Goal: Task Accomplishment & Management: Manage account settings

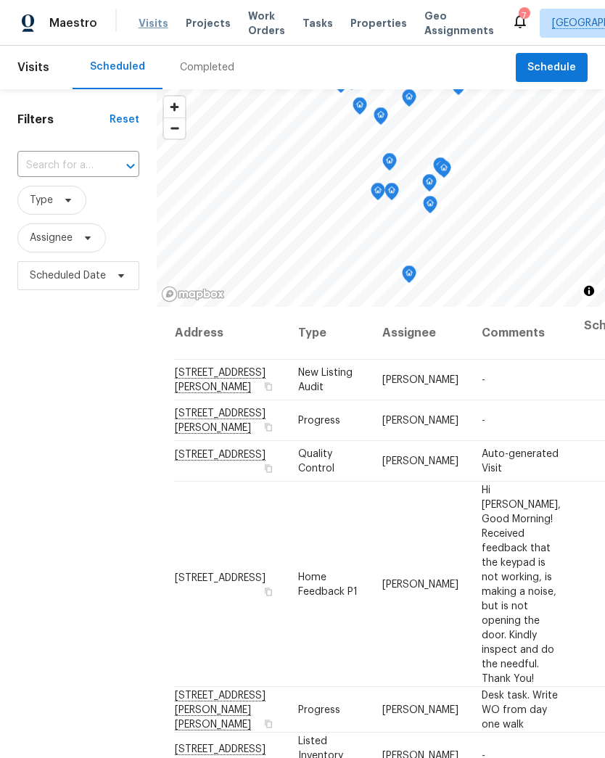
click at [157, 27] on span "Visits" at bounding box center [154, 23] width 30 height 15
click at [79, 239] on span at bounding box center [86, 238] width 16 height 12
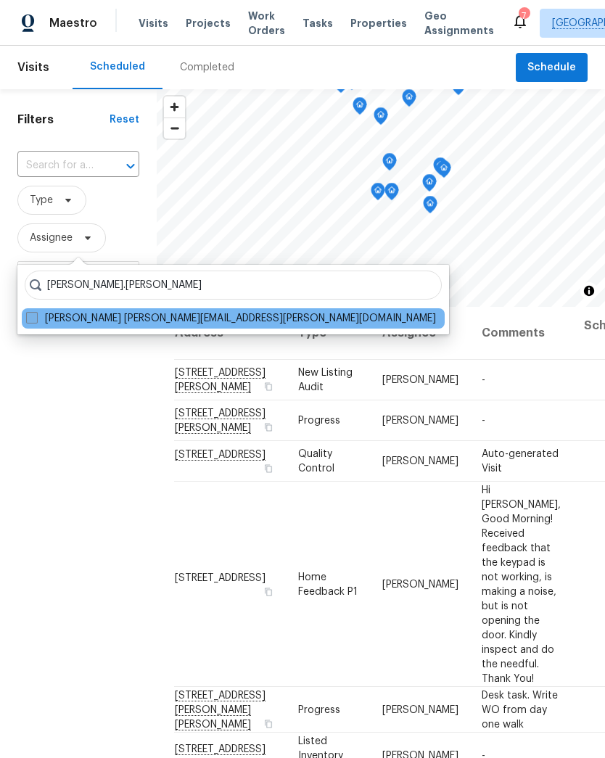
type input "Brad.baum"
click at [34, 312] on span at bounding box center [32, 318] width 12 height 12
click at [34, 312] on input "Brad Baum brad.baum@opendoor.com" at bounding box center [30, 315] width 9 height 9
checkbox input "true"
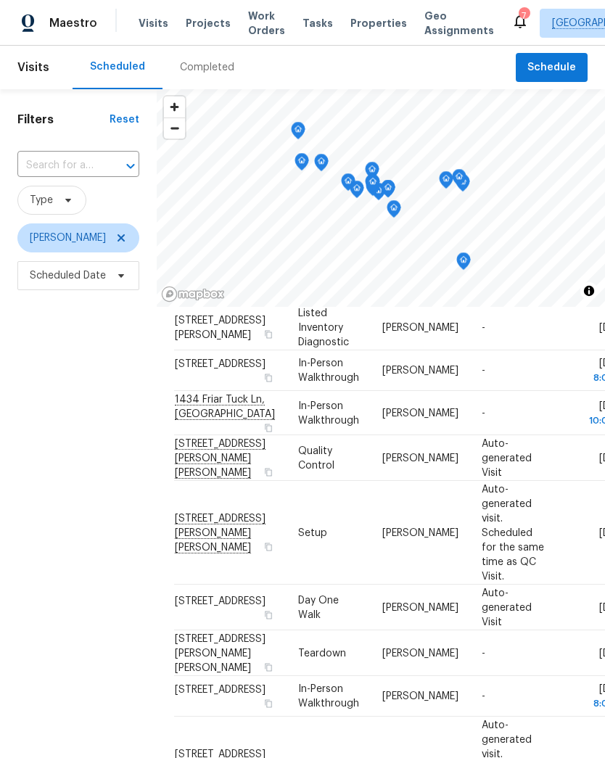
scroll to position [105, 0]
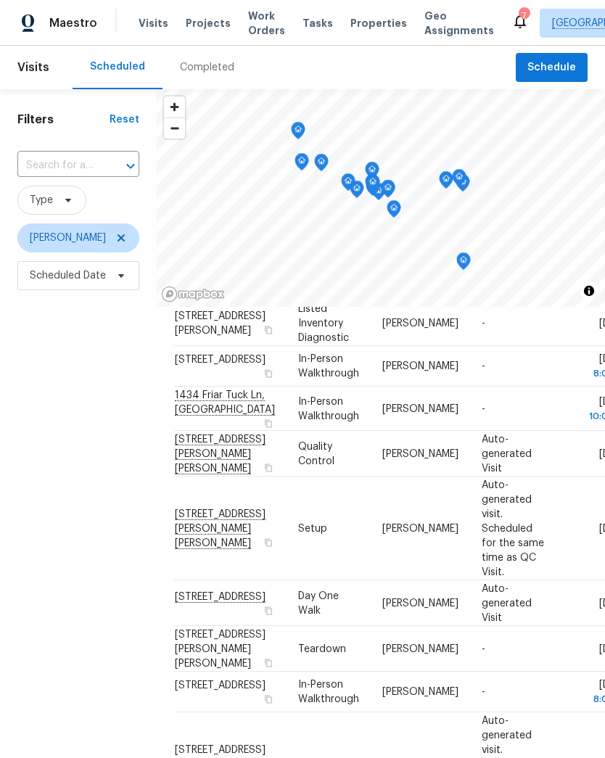
click at [197, 59] on div "Completed" at bounding box center [206, 68] width 89 height 44
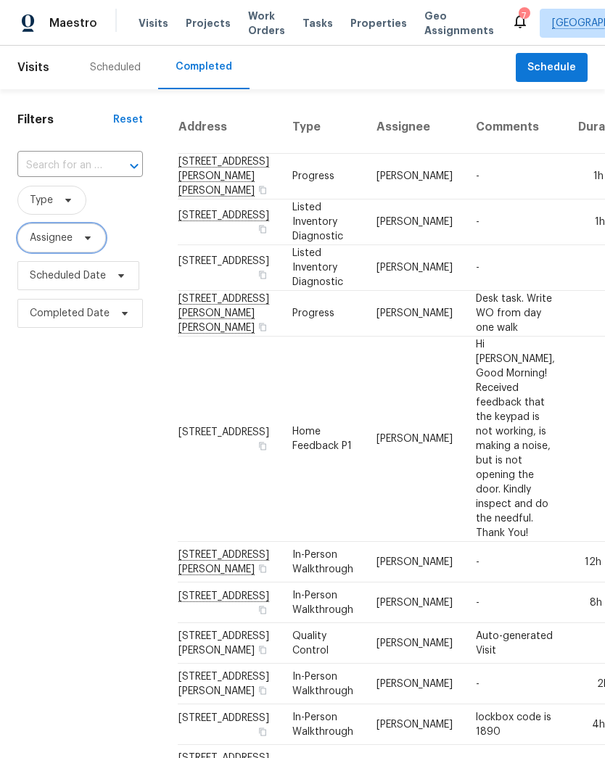
click at [91, 240] on icon at bounding box center [88, 238] width 12 height 12
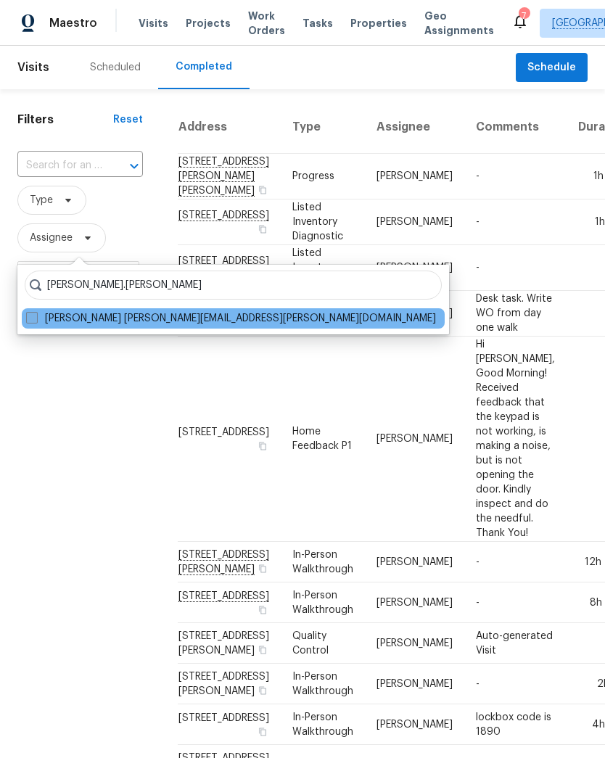
type input "Brad.baum"
click at [27, 314] on span at bounding box center [32, 318] width 12 height 12
click at [27, 314] on input "Brad Baum brad.baum@opendoor.com" at bounding box center [30, 315] width 9 height 9
checkbox input "true"
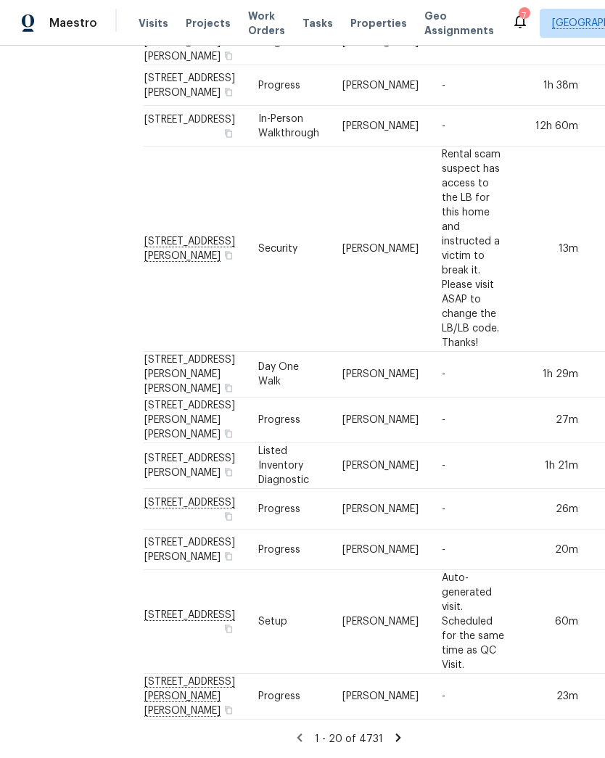
scroll to position [1121, 34]
click at [396, 738] on icon at bounding box center [397, 737] width 5 height 8
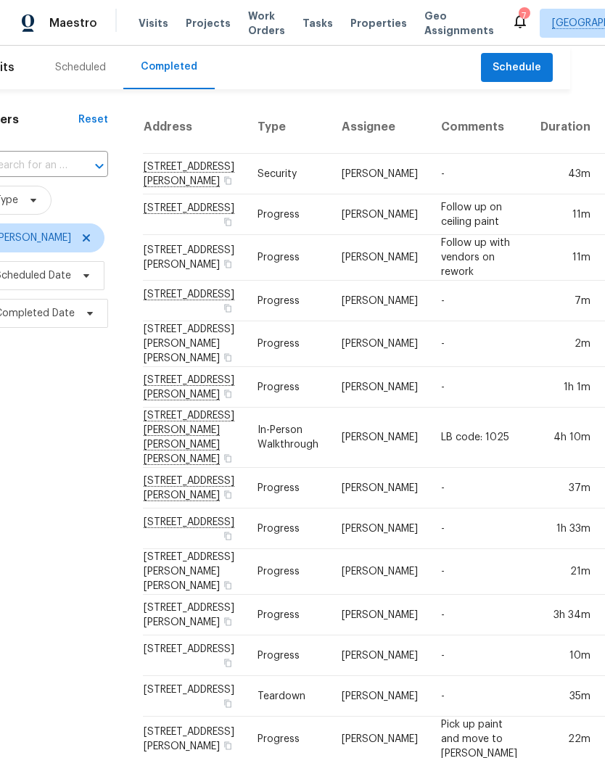
scroll to position [0, 34]
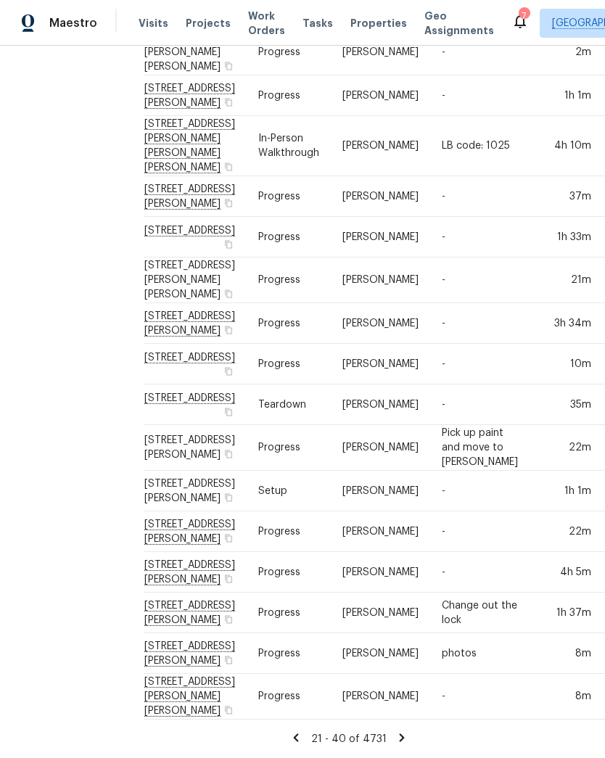
click at [399, 738] on icon at bounding box center [401, 737] width 5 height 8
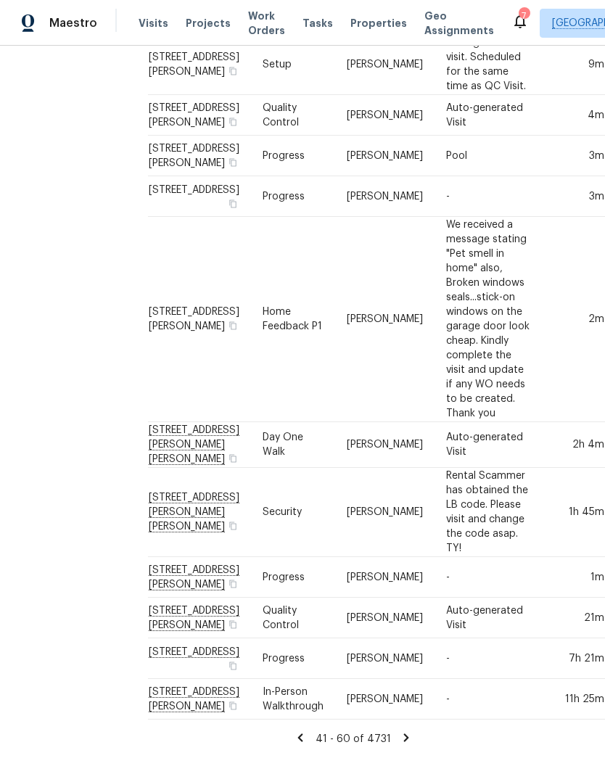
scroll to position [1590, 30]
click at [404, 737] on icon at bounding box center [405, 737] width 5 height 8
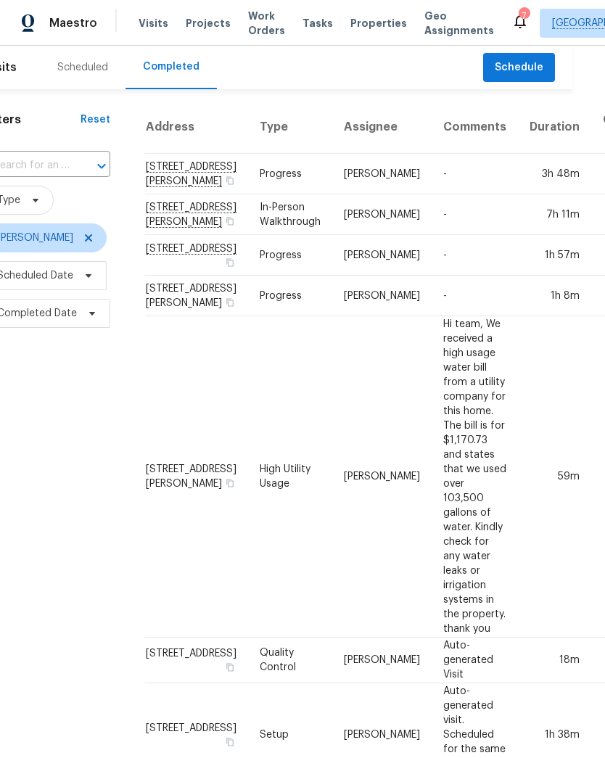
scroll to position [0, 32]
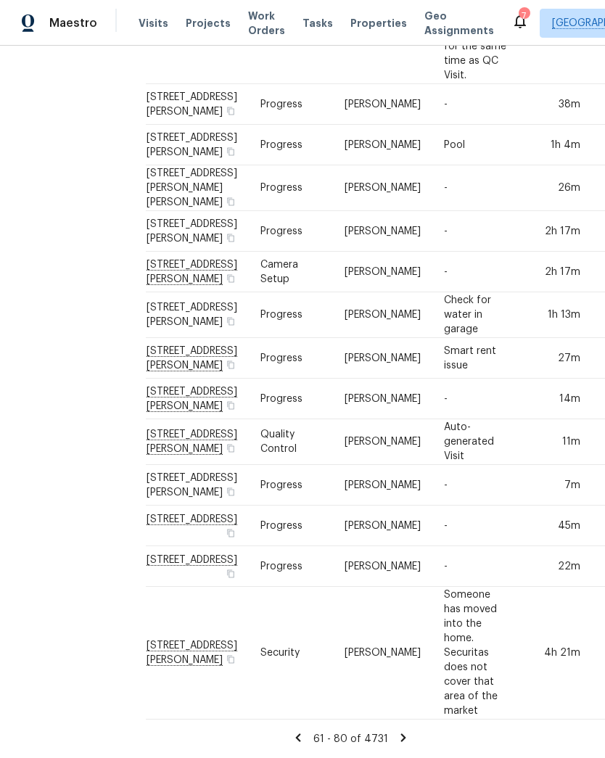
click at [403, 738] on icon at bounding box center [403, 737] width 13 height 13
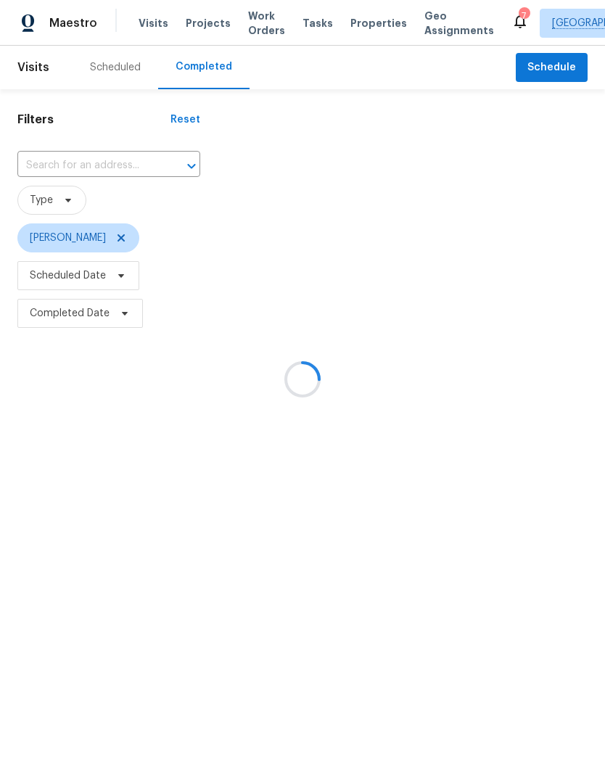
scroll to position [0, 0]
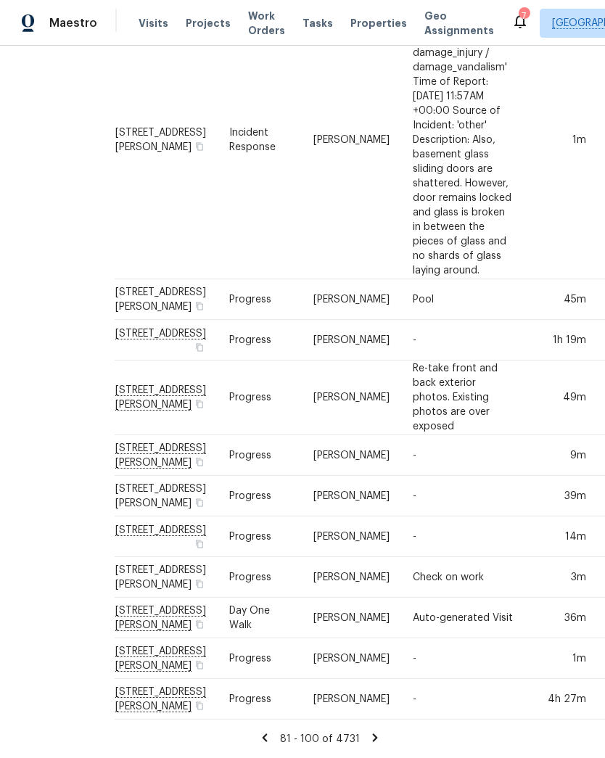
click at [374, 737] on icon at bounding box center [375, 737] width 13 height 13
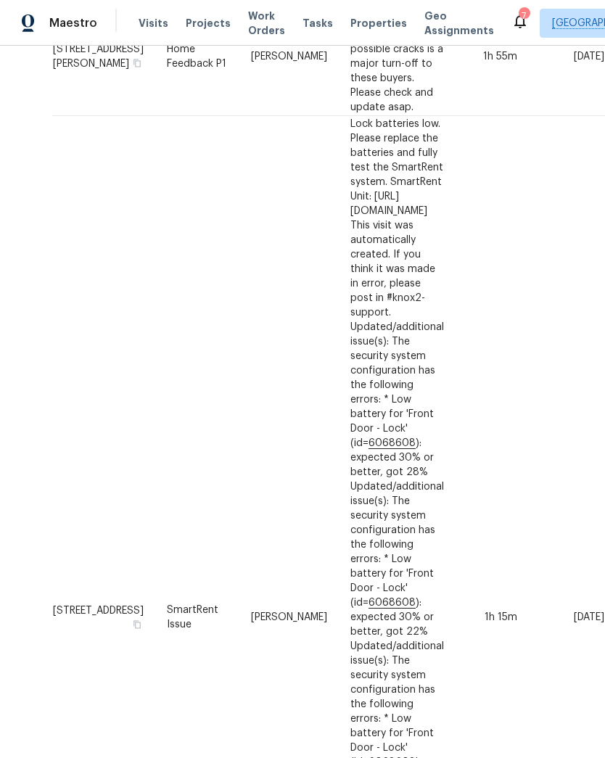
scroll to position [1023, 274]
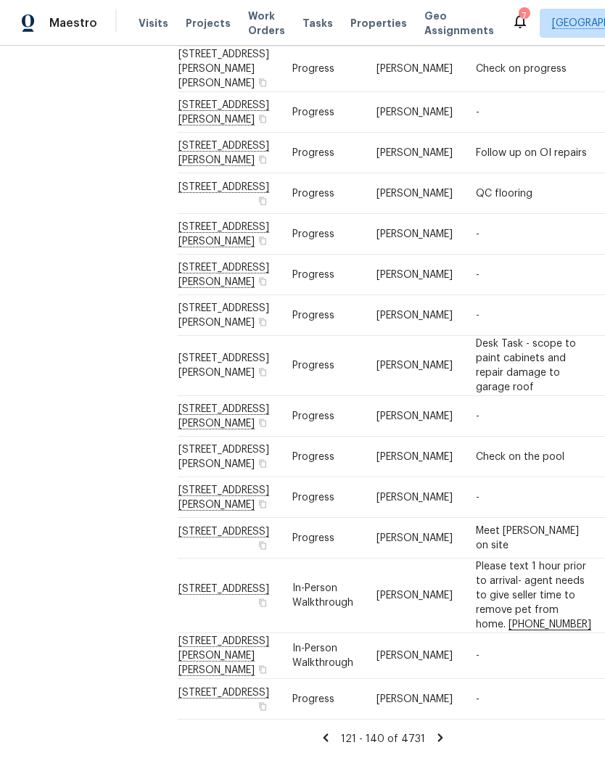
scroll to position [1032, 0]
click at [327, 738] on icon at bounding box center [325, 737] width 5 height 8
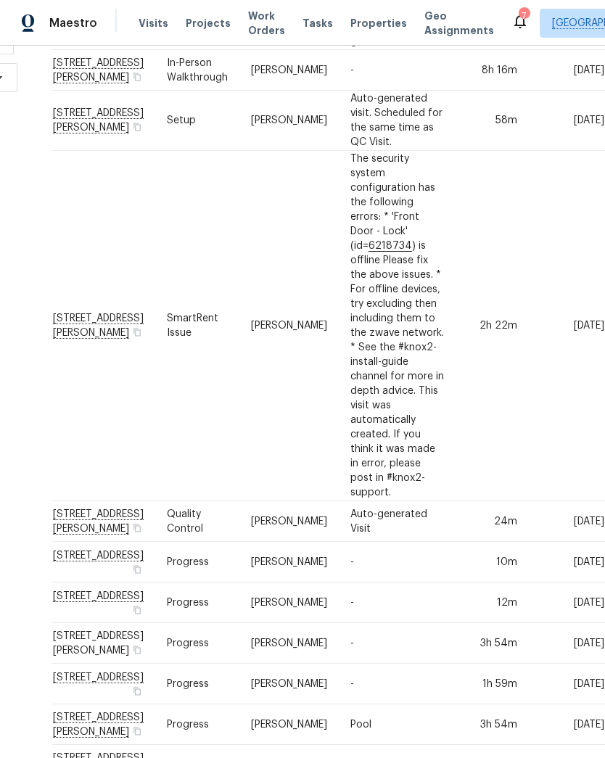
scroll to position [236, 13]
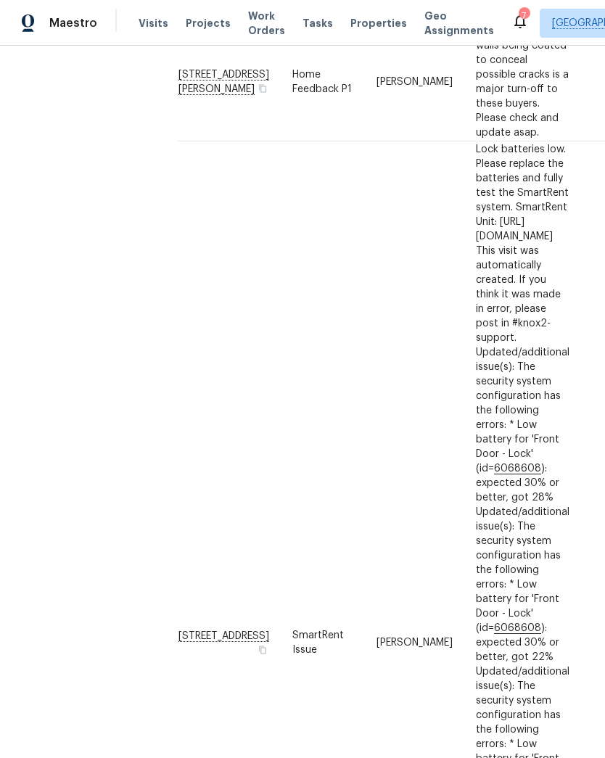
scroll to position [1037, 0]
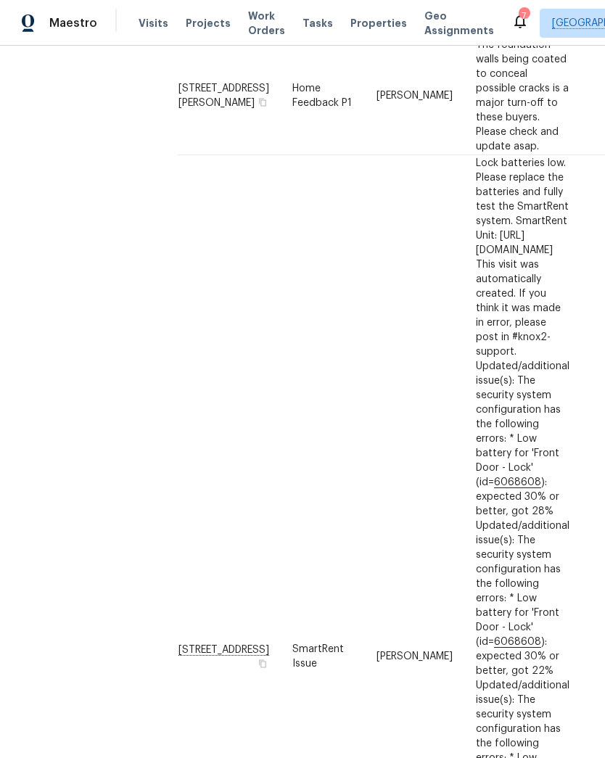
scroll to position [1065, 0]
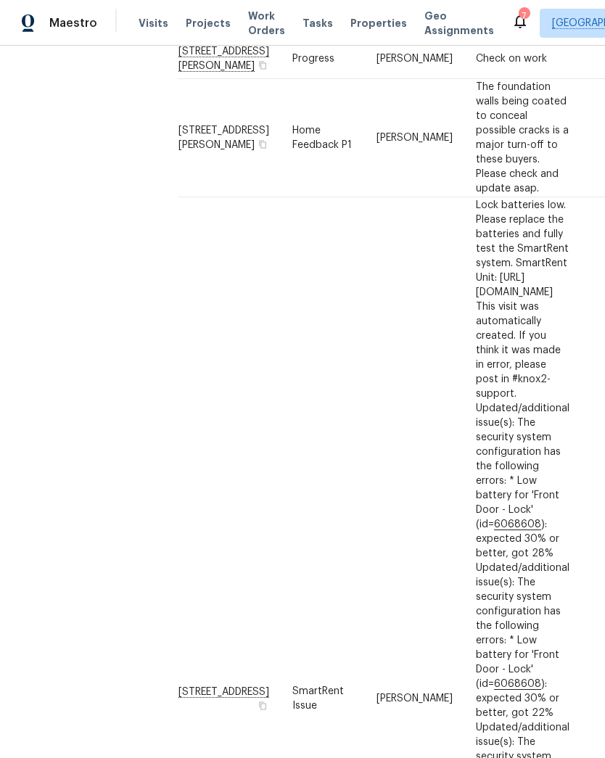
scroll to position [1063, 0]
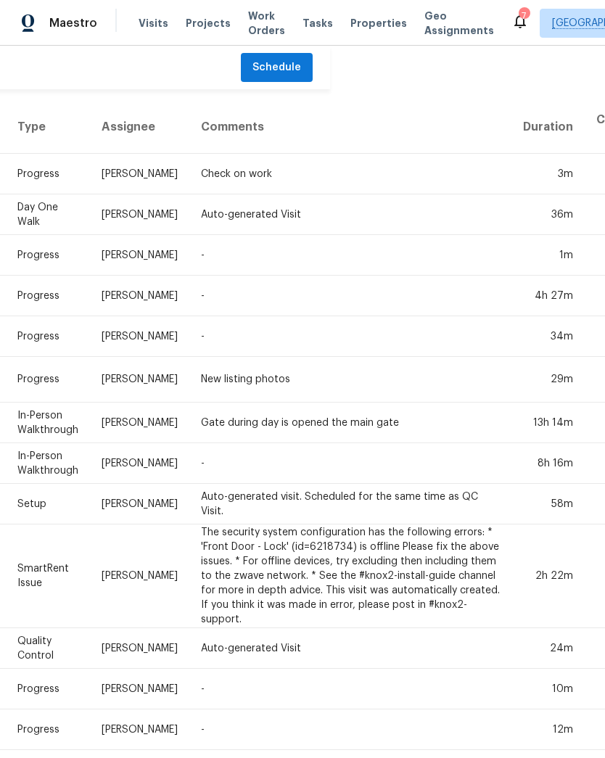
scroll to position [0, 274]
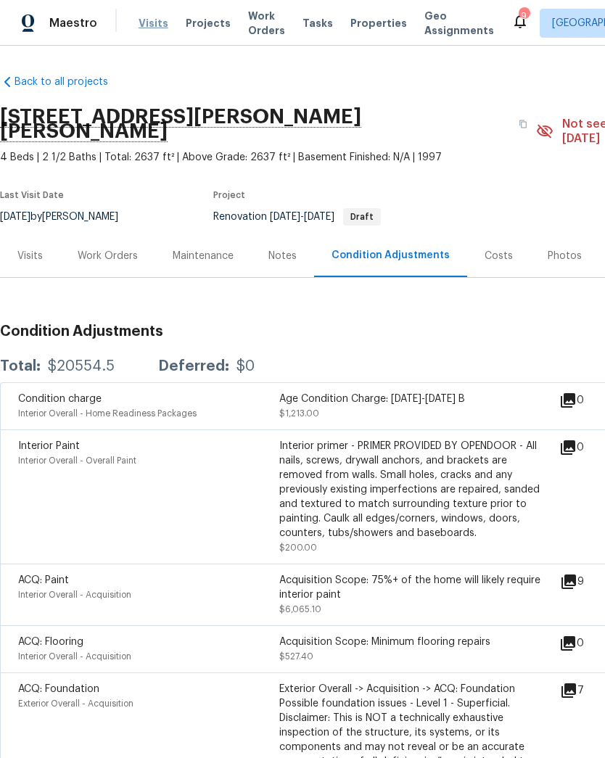
click at [155, 28] on span "Visits" at bounding box center [154, 23] width 30 height 15
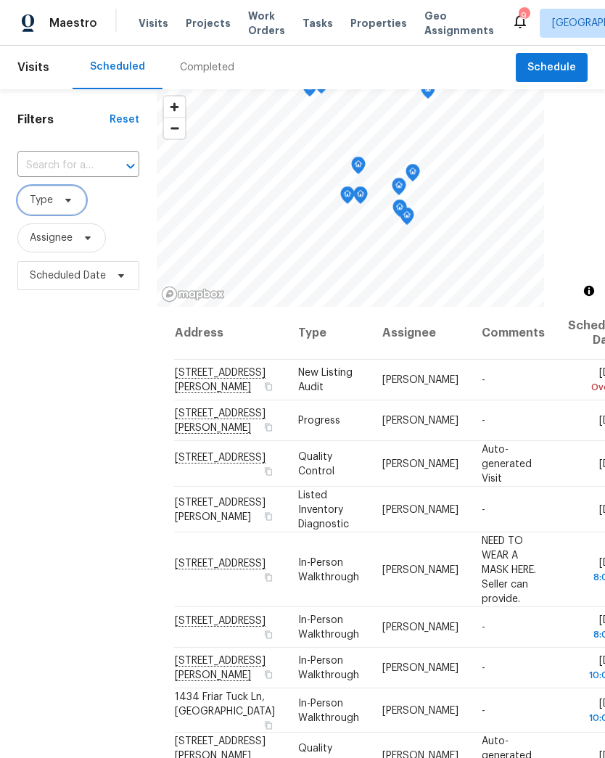
click at [78, 205] on span "Type" at bounding box center [51, 200] width 69 height 29
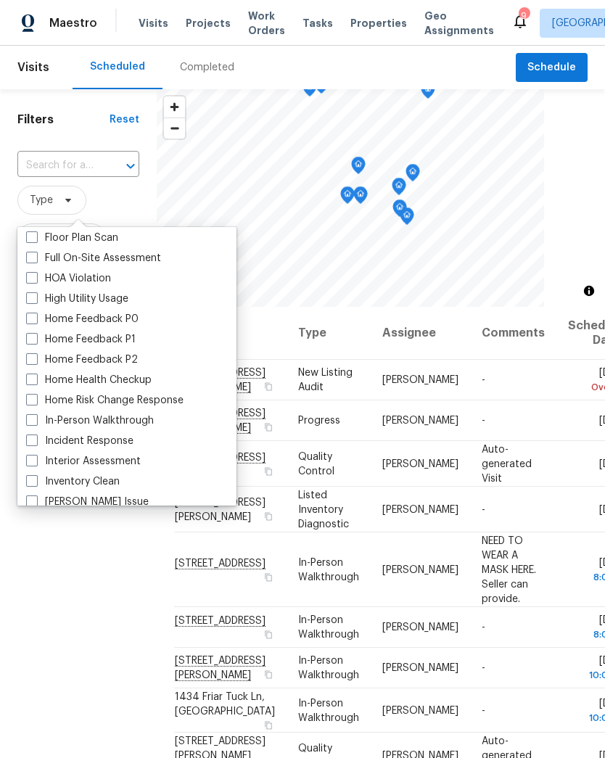
scroll to position [402, 0]
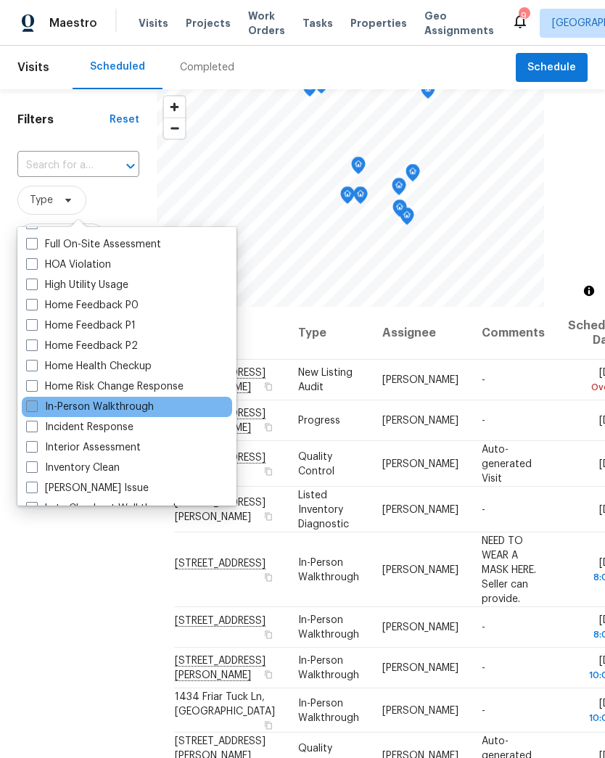
click at [36, 405] on span at bounding box center [32, 406] width 12 height 12
click at [36, 405] on input "In-Person Walkthrough" at bounding box center [30, 404] width 9 height 9
checkbox input "true"
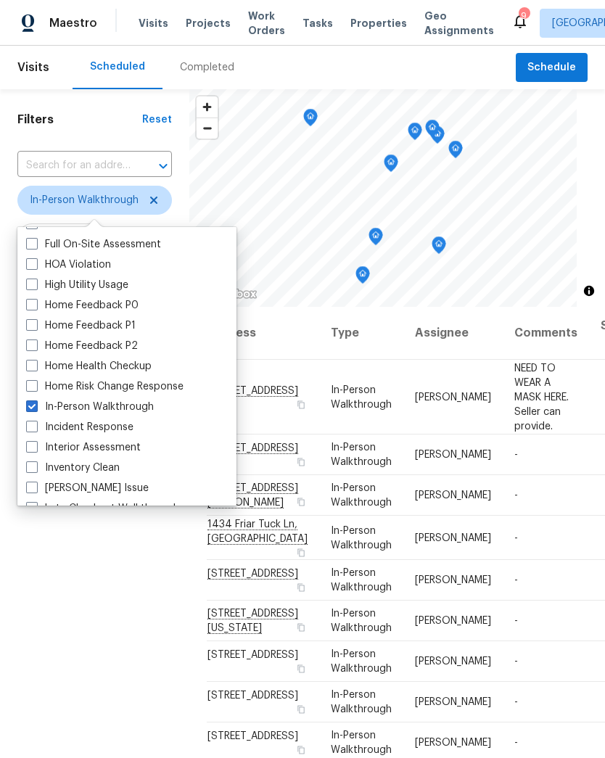
click at [81, 570] on div "Filters Reset ​ In-Person Walkthrough Assignee Scheduled Date" at bounding box center [94, 501] width 189 height 824
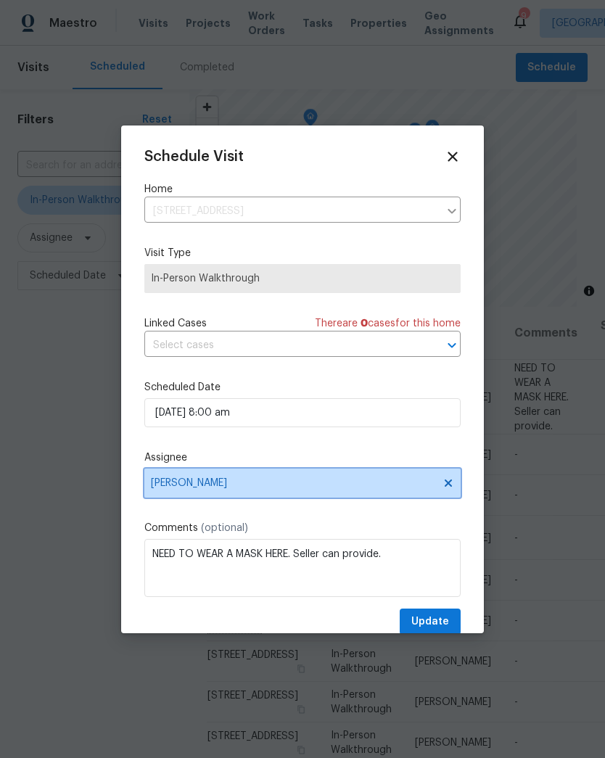
click at [238, 485] on span "[PERSON_NAME]" at bounding box center [293, 483] width 284 height 12
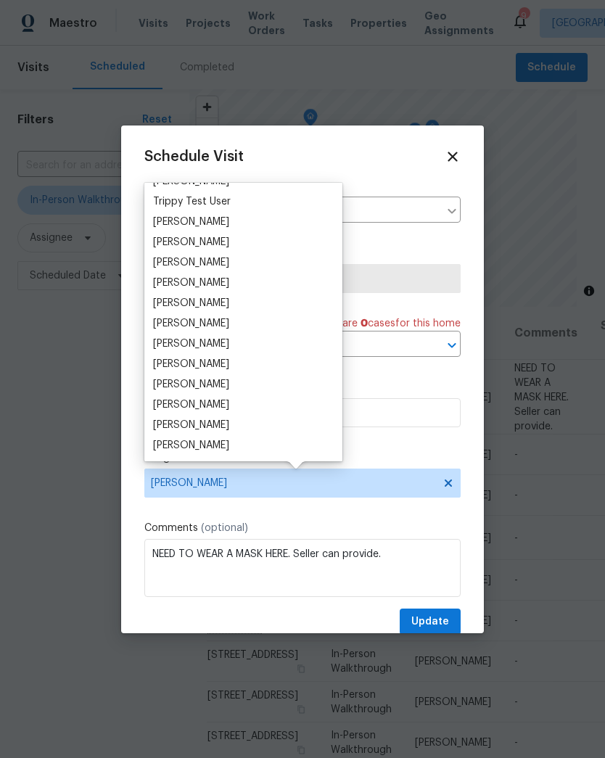
scroll to position [1314, 0]
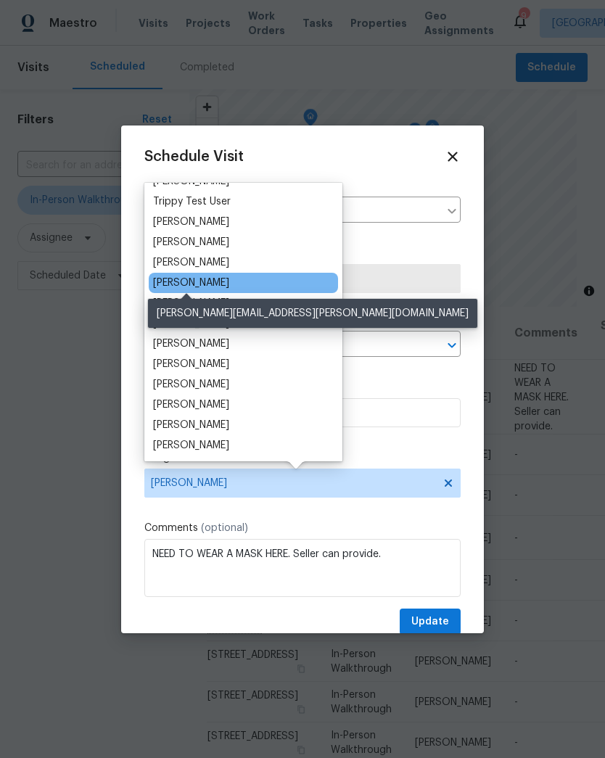
click at [211, 284] on div "[PERSON_NAME]" at bounding box center [191, 283] width 76 height 15
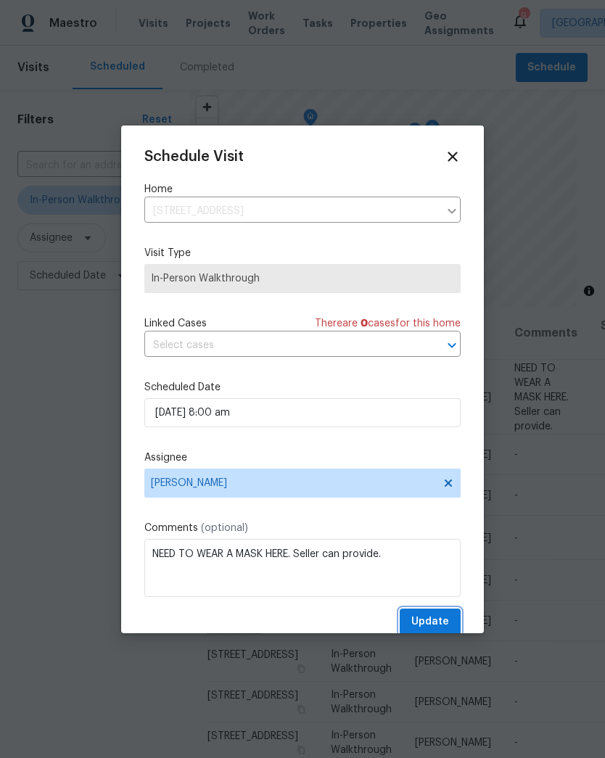
click at [436, 622] on span "Update" at bounding box center [430, 622] width 38 height 18
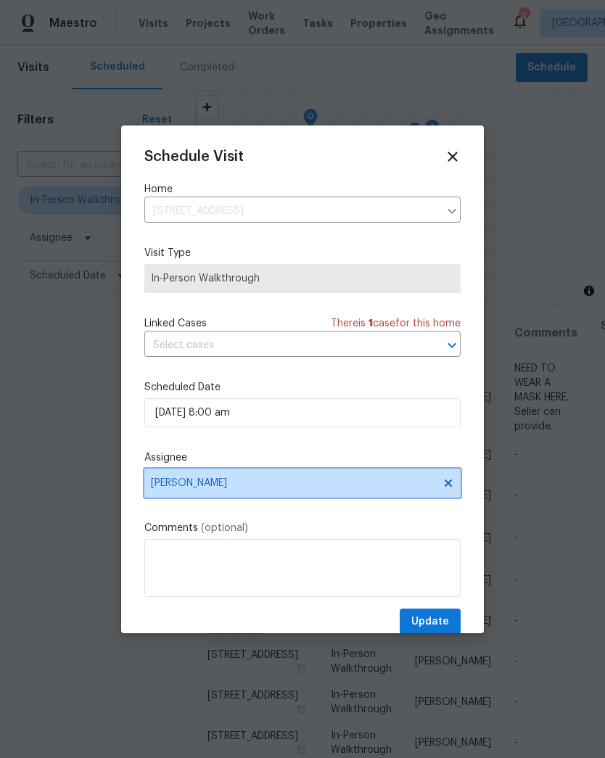
click at [194, 485] on span "[PERSON_NAME]" at bounding box center [293, 483] width 284 height 12
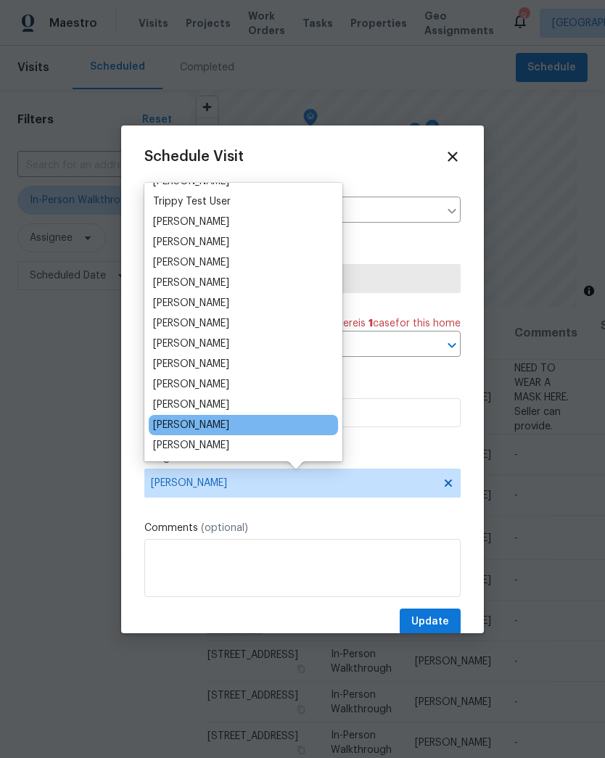
click at [227, 428] on div "[PERSON_NAME]" at bounding box center [191, 425] width 76 height 15
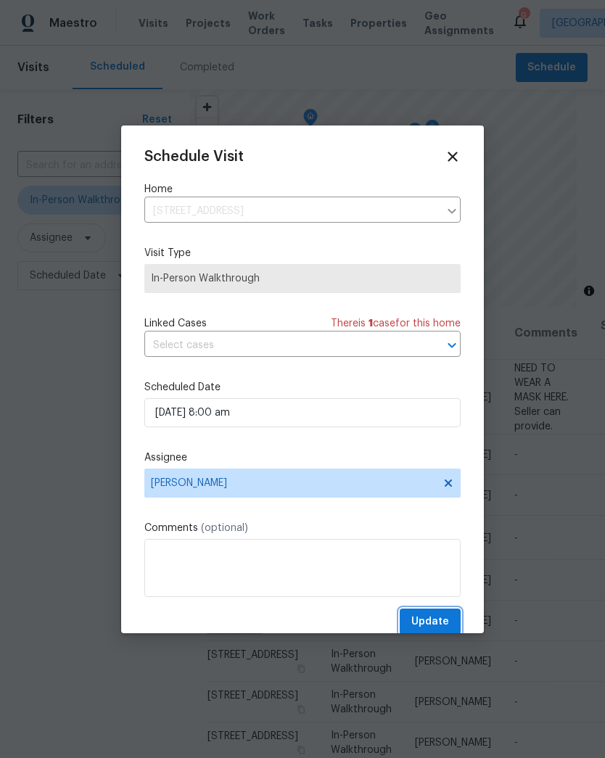
click at [436, 625] on span "Update" at bounding box center [430, 622] width 38 height 18
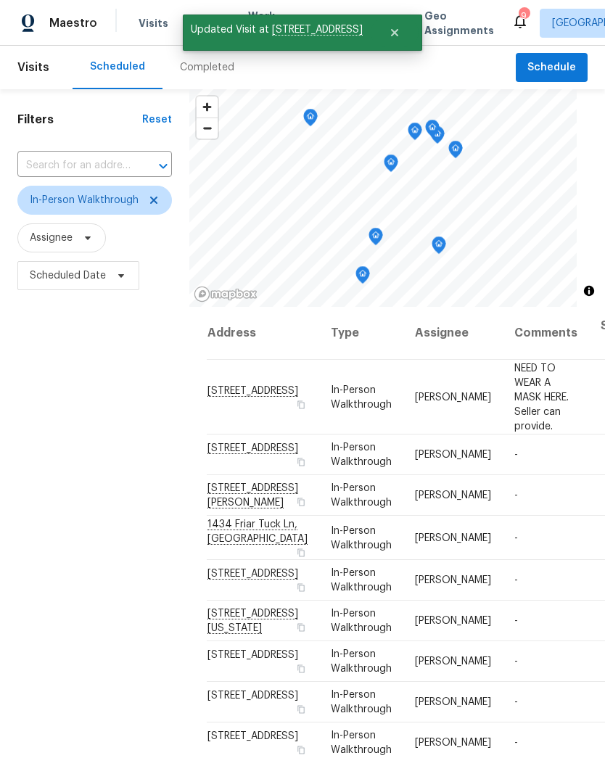
scroll to position [41, 0]
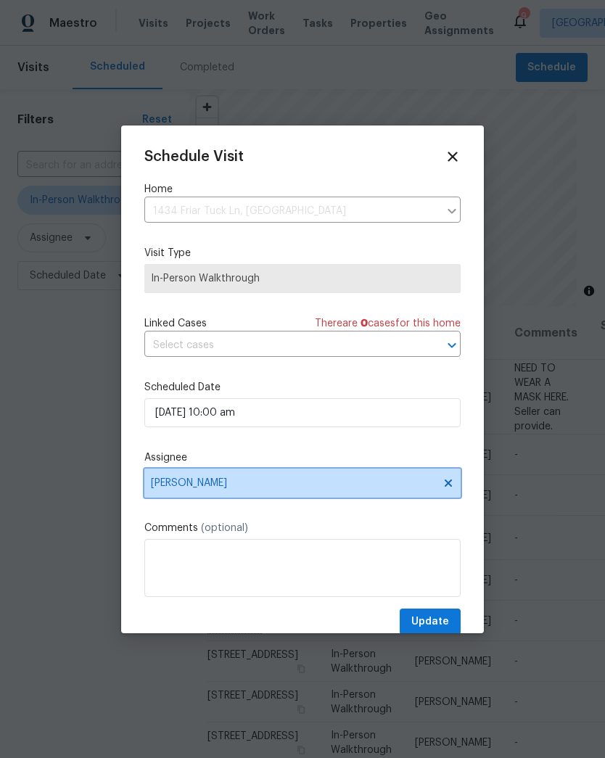
click at [202, 487] on span "[PERSON_NAME]" at bounding box center [293, 483] width 284 height 12
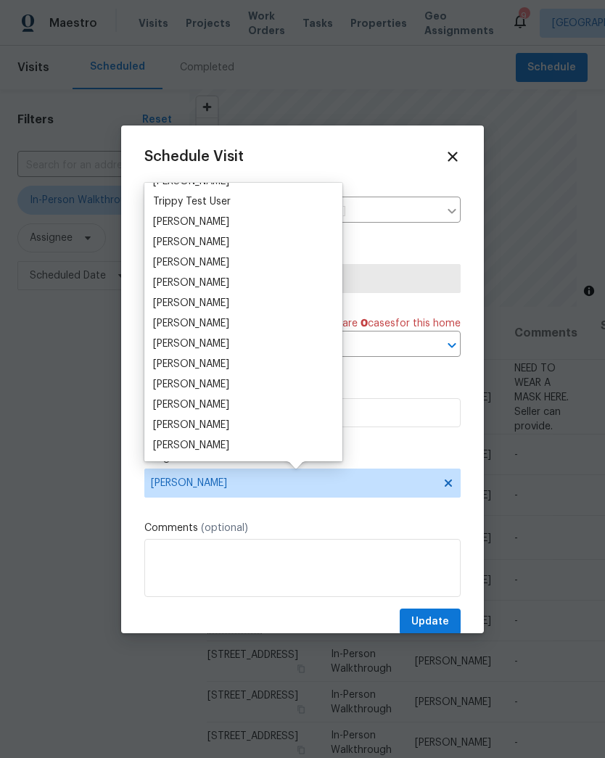
scroll to position [1314, 0]
click at [213, 286] on div "[PERSON_NAME]" at bounding box center [191, 283] width 76 height 15
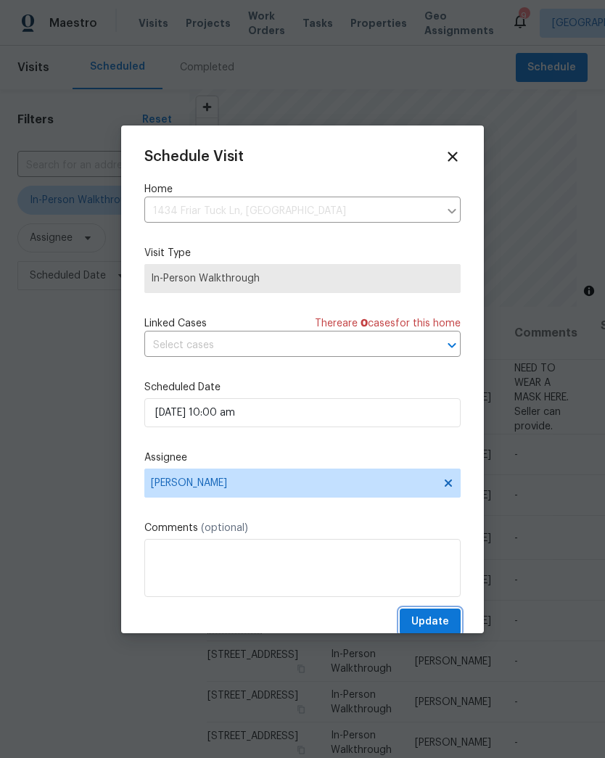
click at [440, 627] on span "Update" at bounding box center [430, 622] width 38 height 18
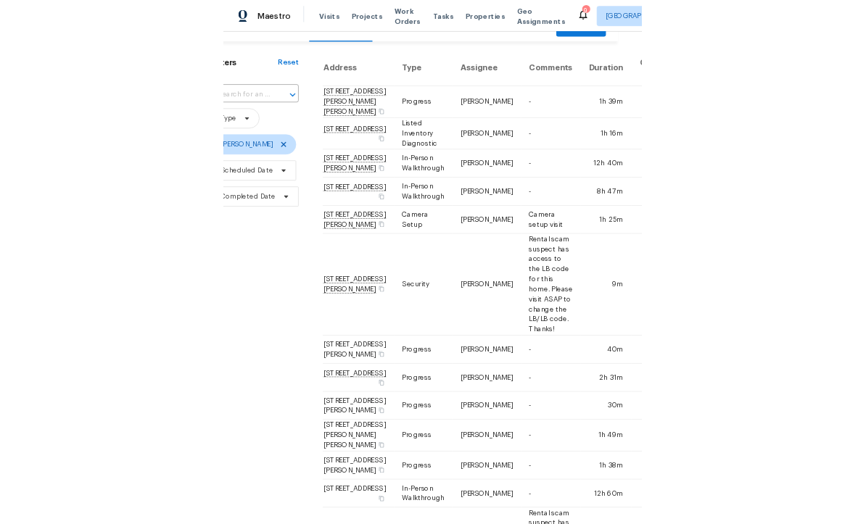
scroll to position [29, 0]
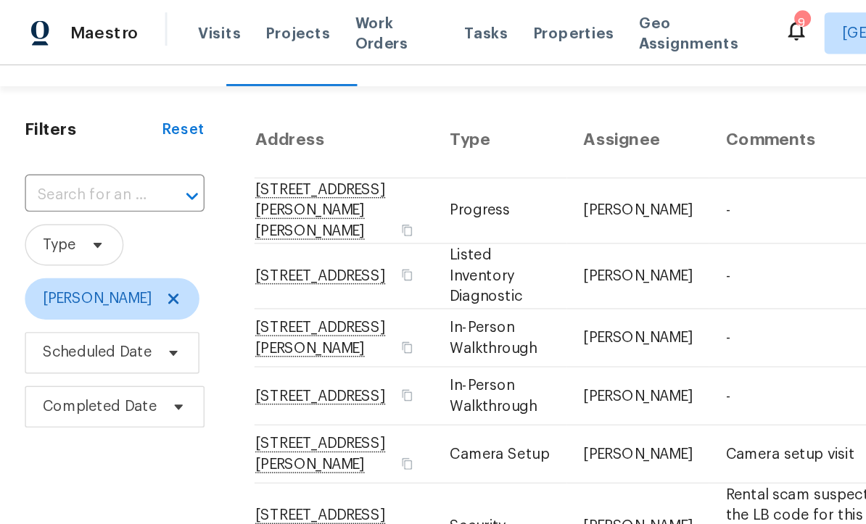
click at [18, 24] on div "Maestro" at bounding box center [48, 23] width 97 height 29
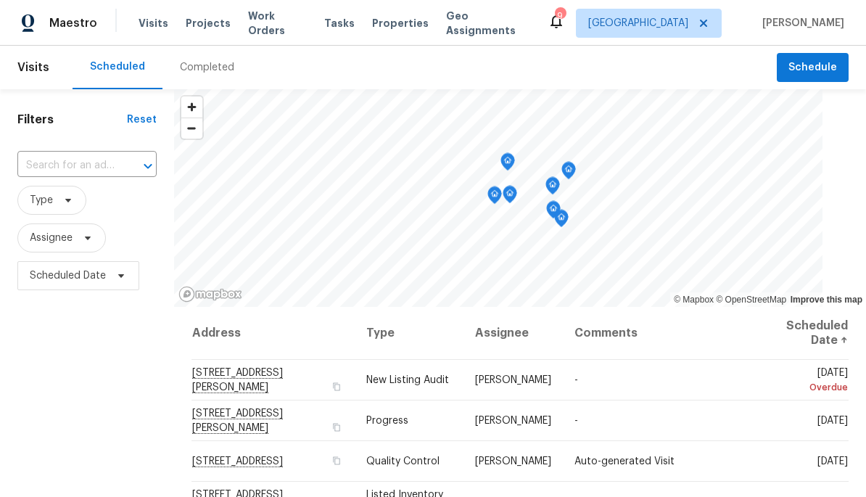
click at [61, 13] on div "Maestro" at bounding box center [48, 23] width 97 height 29
